Goal: Task Accomplishment & Management: Manage account settings

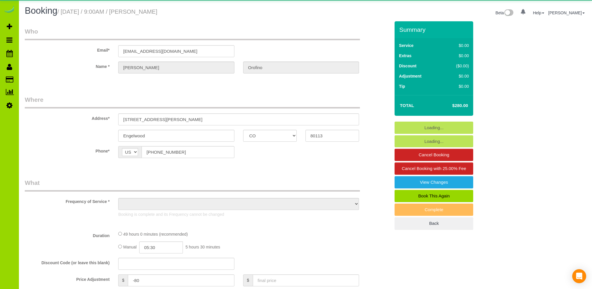
select select "CO"
select select "object:1229"
select select "string:fspay-1e9f74e3-7dd9-40ad-8f8b-a543f5294336"
select select "7"
select select "spot1"
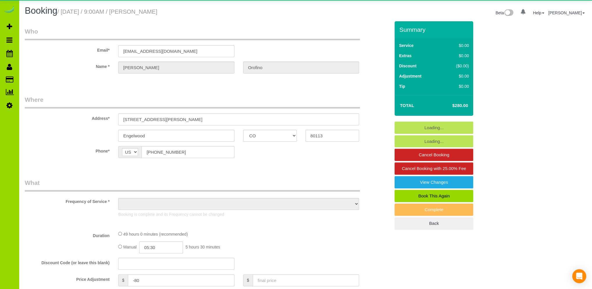
select select "number:5"
select select "number:16"
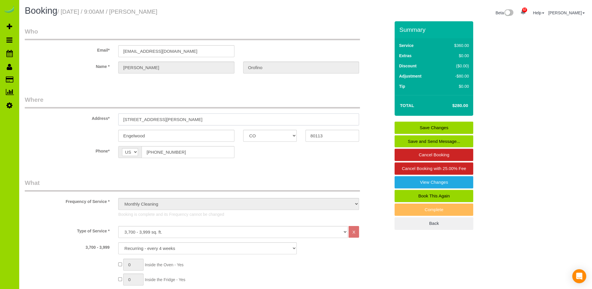
drag, startPoint x: 161, startPoint y: 119, endPoint x: 108, endPoint y: 118, distance: 53.6
click at [108, 118] on div "Address* [STREET_ADDRESS][PERSON_NAME]" at bounding box center [207, 110] width 374 height 30
click at [68, 65] on label "Name *" at bounding box center [67, 65] width 94 height 8
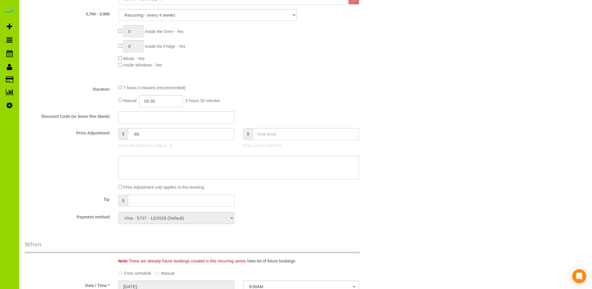
scroll to position [408, 0]
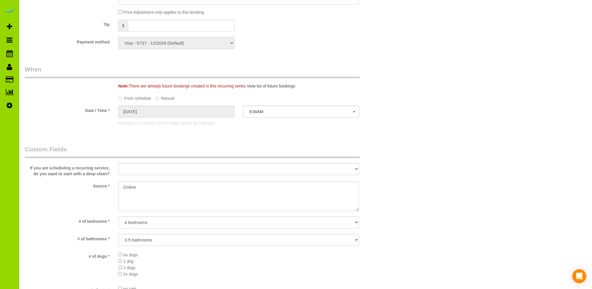
click at [416, 151] on div "Who Email* [EMAIL_ADDRESS][DOMAIN_NAME] Name * [PERSON_NAME][GEOGRAPHIC_DATA] W…" at bounding box center [306, 184] width 562 height 1142
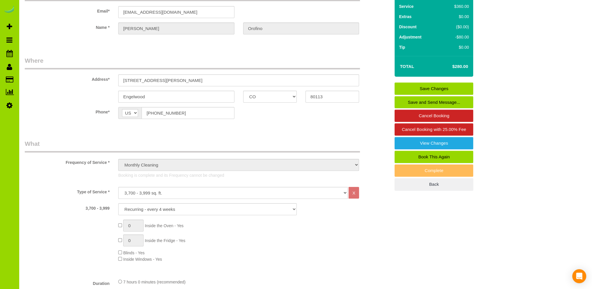
scroll to position [0, 0]
